Goal: Information Seeking & Learning: Learn about a topic

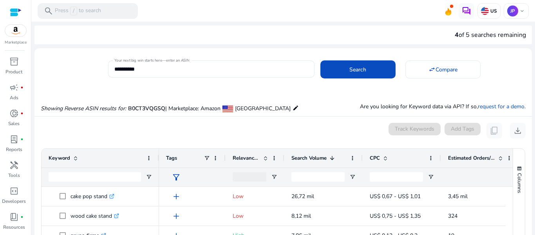
scroll to position [53, 0]
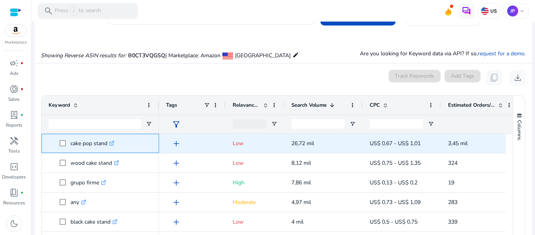
click at [96, 141] on p "cake pop stand .st0{fill:#2c8af8}" at bounding box center [93, 143] width 44 height 16
copy p "cake pop stand"
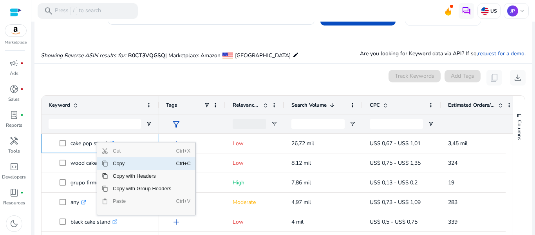
click at [114, 164] on span "Copy" at bounding box center [142, 163] width 68 height 13
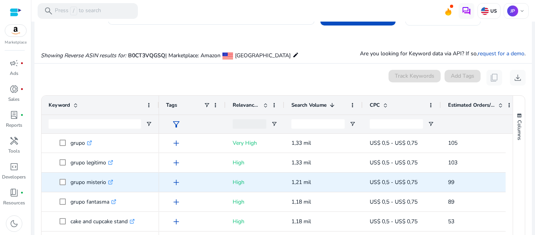
scroll to position [364, 0]
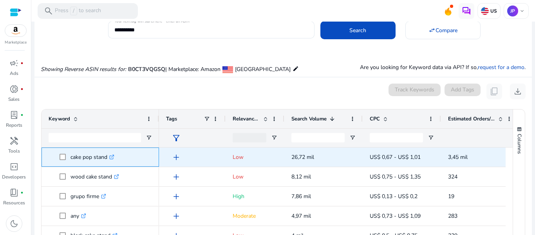
click at [142, 158] on span "cake pop stand .st0{fill:#2c8af8}" at bounding box center [106, 157] width 92 height 16
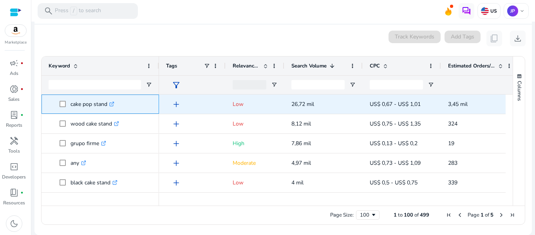
click at [60, 107] on span at bounding box center [65, 104] width 11 height 16
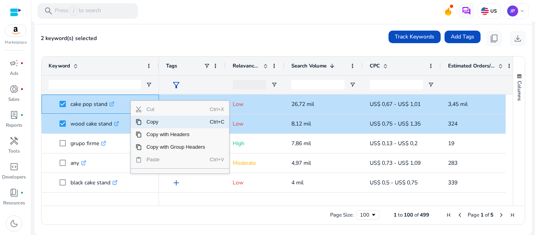
click at [154, 121] on span "Copy" at bounding box center [176, 122] width 68 height 13
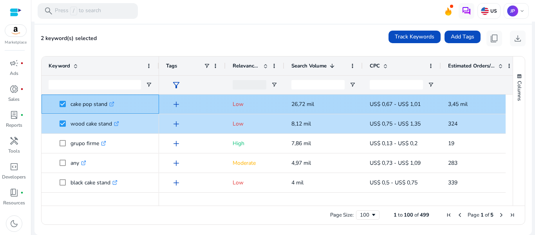
click at [152, 99] on div "cake pop stand .st0{fill:#2c8af8}" at bounding box center [101, 103] width 118 height 19
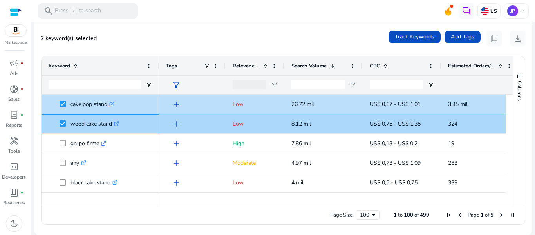
click at [144, 127] on span "wood cake stand .st0{fill:#2c8af8}" at bounding box center [106, 124] width 92 height 16
click at [160, 114] on div "add" at bounding box center [192, 123] width 67 height 19
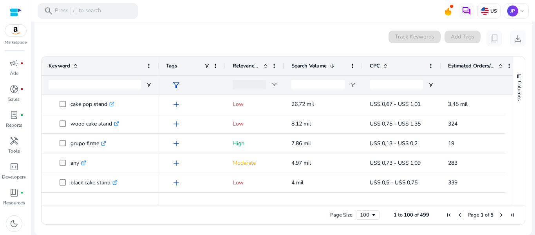
click at [155, 67] on div "Keyword" at bounding box center [101, 65] width 118 height 19
click at [151, 66] on span at bounding box center [149, 66] width 6 height 6
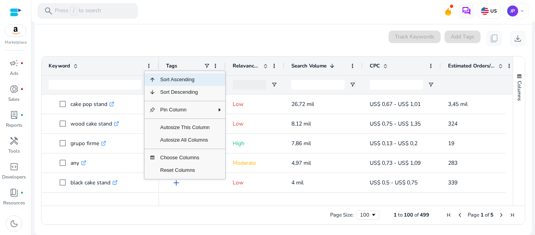
click at [112, 70] on div "Keyword" at bounding box center [96, 65] width 95 height 15
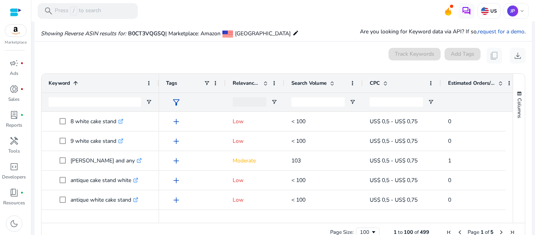
scroll to position [78, 0]
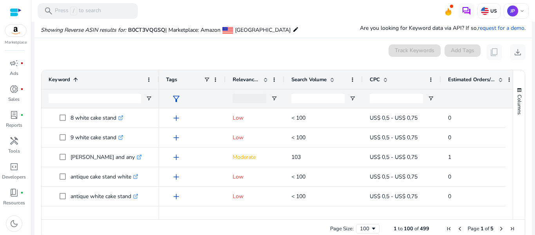
click at [298, 78] on span "Search Volume" at bounding box center [309, 79] width 35 height 7
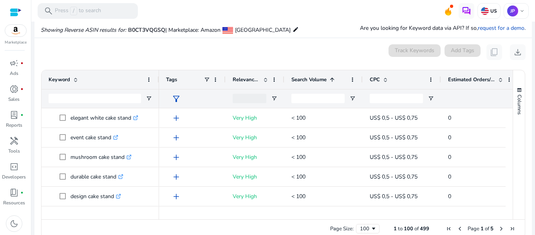
click at [298, 78] on span "Search Volume" at bounding box center [309, 79] width 35 height 7
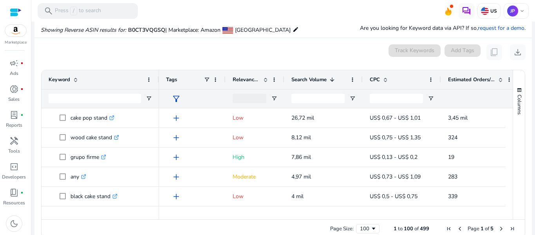
click at [243, 74] on div "Relevance Score" at bounding box center [251, 79] width 36 height 15
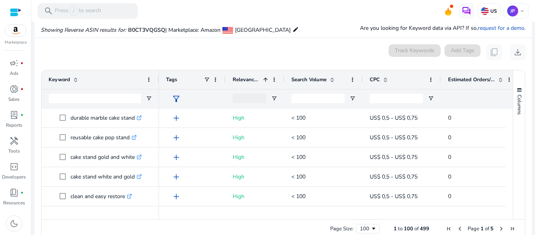
click at [246, 83] on div "Relevance Score 1" at bounding box center [251, 79] width 36 height 15
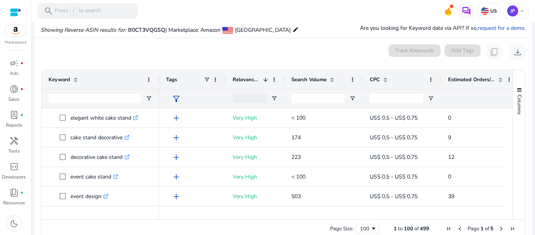
click at [246, 83] on div "Relevance Score 1" at bounding box center [251, 79] width 36 height 15
click at [246, 79] on span "Relevance Score" at bounding box center [246, 79] width 27 height 7
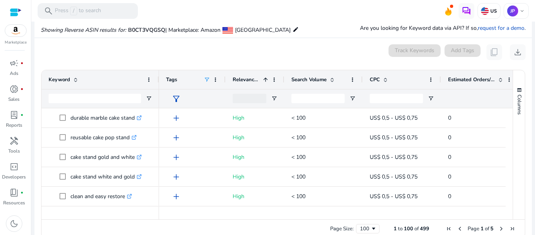
click at [205, 77] on span at bounding box center [207, 79] width 6 height 6
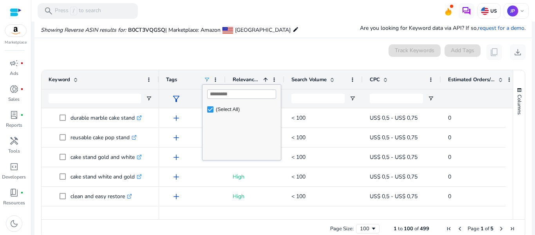
click at [205, 77] on span at bounding box center [207, 79] width 6 height 6
click at [214, 77] on span at bounding box center [215, 79] width 6 height 6
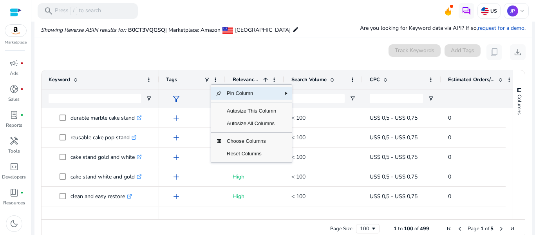
click at [303, 54] on div "0 keyword(s) selected Track Keywords Add Tags content_copy download" at bounding box center [283, 52] width 485 height 16
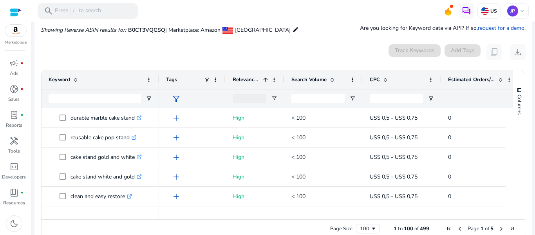
click at [265, 77] on span at bounding box center [266, 79] width 6 height 6
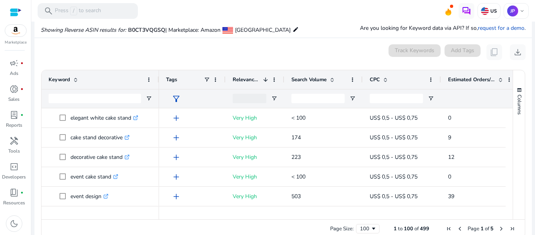
click at [265, 77] on span at bounding box center [266, 79] width 6 height 6
click at [266, 78] on span at bounding box center [266, 79] width 6 height 6
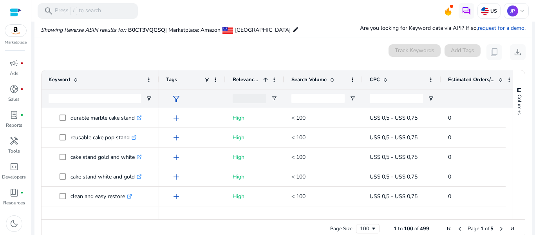
click at [266, 78] on span at bounding box center [266, 79] width 6 height 6
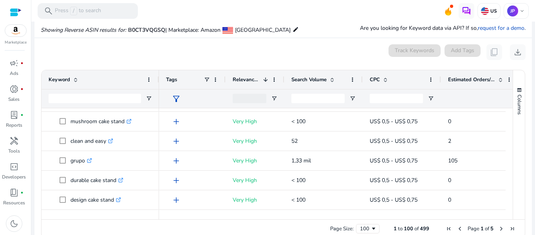
scroll to position [0, 0]
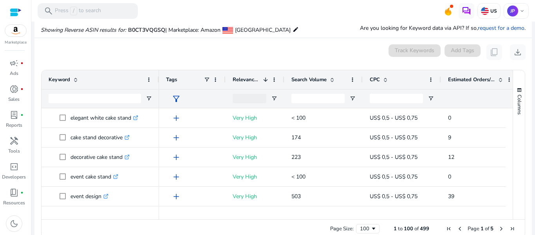
click at [263, 82] on span at bounding box center [266, 79] width 6 height 6
click at [300, 80] on span "Search Volume" at bounding box center [309, 79] width 35 height 7
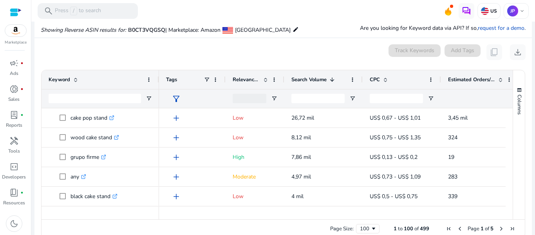
click at [261, 80] on span at bounding box center [264, 79] width 9 height 6
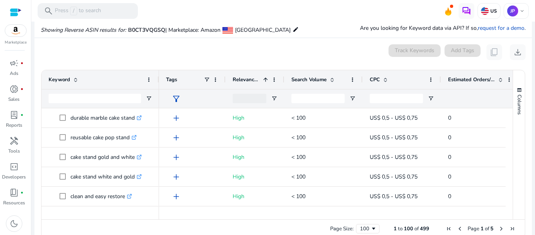
click at [261, 80] on span at bounding box center [264, 79] width 9 height 6
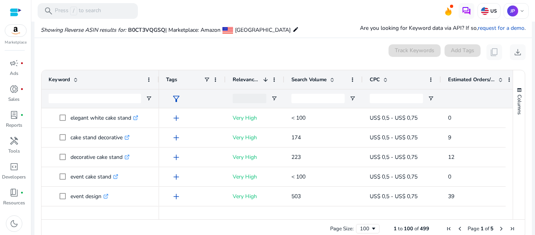
click at [261, 80] on span at bounding box center [264, 79] width 9 height 6
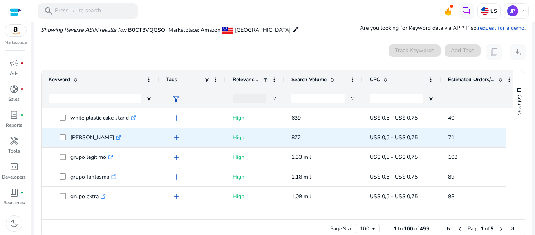
scroll to position [745, 0]
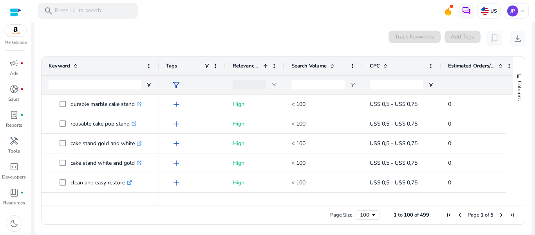
click at [259, 63] on span "Relevance Score" at bounding box center [246, 65] width 27 height 7
click at [257, 67] on span "Relevance Score" at bounding box center [246, 65] width 27 height 7
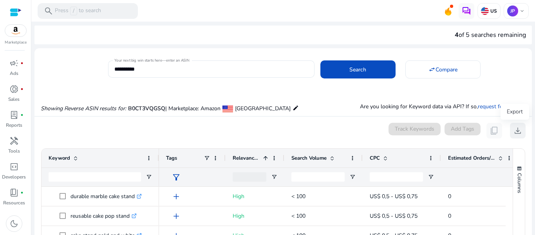
click at [519, 129] on span "download" at bounding box center [517, 130] width 9 height 9
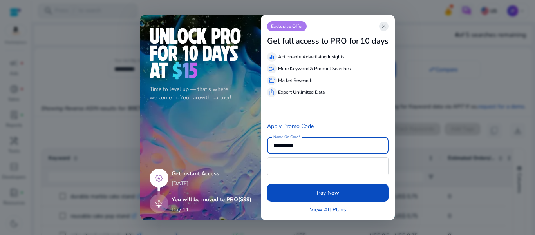
click at [381, 28] on app-icon "close" at bounding box center [383, 26] width 9 height 9
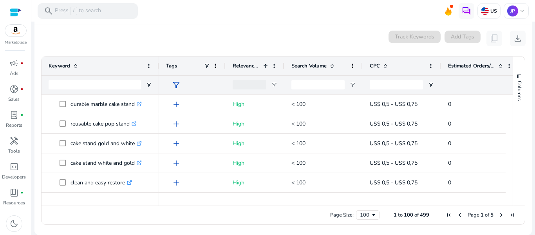
click at [158, 65] on div at bounding box center [158, 65] width 3 height 19
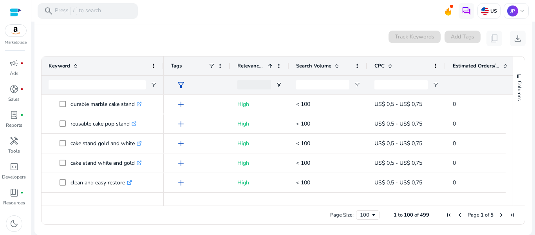
click at [158, 65] on div "Keyword" at bounding box center [103, 65] width 122 height 19
click at [162, 65] on div at bounding box center [163, 65] width 3 height 19
click at [123, 63] on div "Keyword" at bounding box center [99, 65] width 100 height 15
click at [123, 63] on div "Keyword 1" at bounding box center [99, 65] width 100 height 15
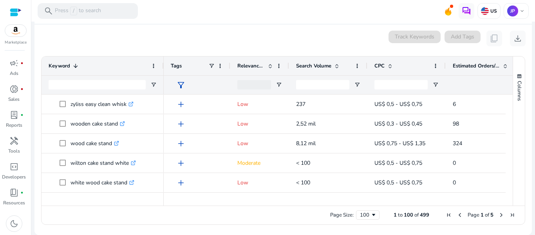
click at [250, 58] on div "Relevance Score" at bounding box center [259, 65] width 45 height 19
click at [255, 65] on span "Relevance Score" at bounding box center [250, 65] width 27 height 7
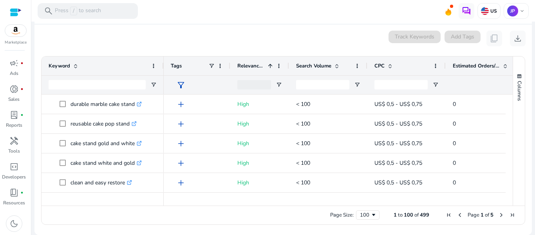
click at [255, 65] on span "Relevance Score" at bounding box center [250, 65] width 27 height 7
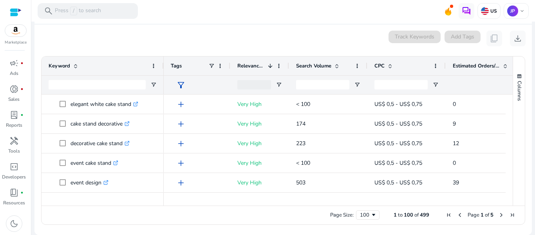
click at [315, 63] on span "Search Volume" at bounding box center [313, 65] width 35 height 7
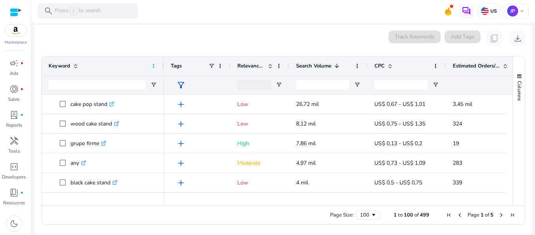
click at [152, 66] on span at bounding box center [153, 66] width 6 height 6
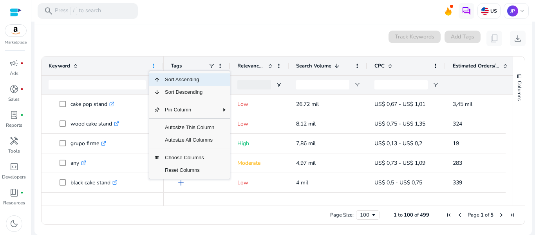
click at [152, 66] on span at bounding box center [153, 66] width 6 height 6
click at [45, 85] on div at bounding box center [103, 84] width 122 height 19
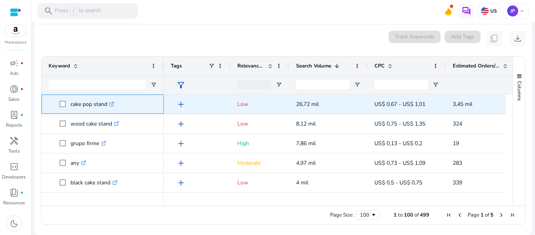
click at [49, 104] on span "cake pop stand .st0{fill:#2c8af8}" at bounding box center [103, 104] width 108 height 16
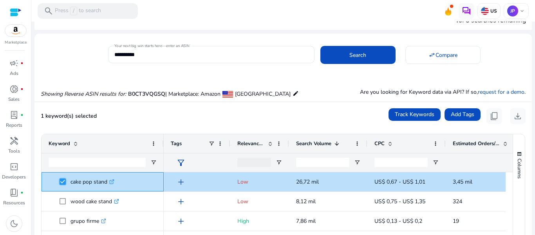
scroll to position [14, 0]
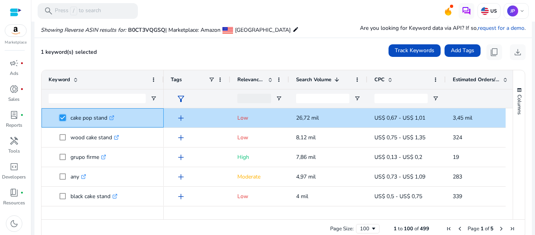
scroll to position [0, 100]
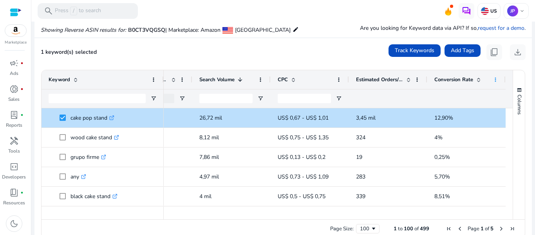
click at [494, 81] on span at bounding box center [496, 79] width 6 height 6
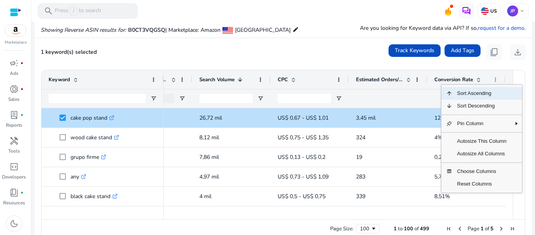
click at [494, 79] on span at bounding box center [496, 79] width 6 height 6
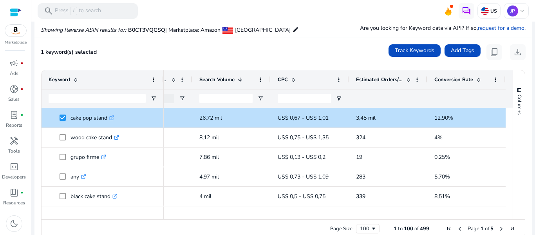
click at [399, 220] on div "Page Size: 100 1 to 100 of 499 Page 1 of 5" at bounding box center [284, 228] width 484 height 19
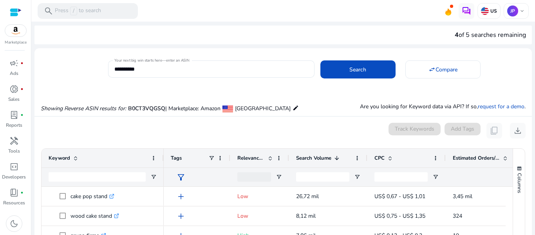
drag, startPoint x: 214, startPoint y: 2, endPoint x: 95, endPoint y: 43, distance: 125.5
click at [95, 43] on div "4 of 5 searches remaining" at bounding box center [283, 34] width 498 height 19
